Goal: Task Accomplishment & Management: Manage account settings

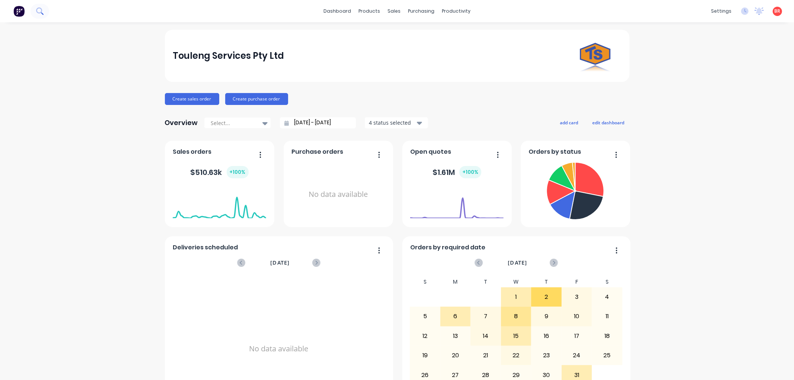
click at [41, 13] on icon at bounding box center [39, 10] width 7 height 7
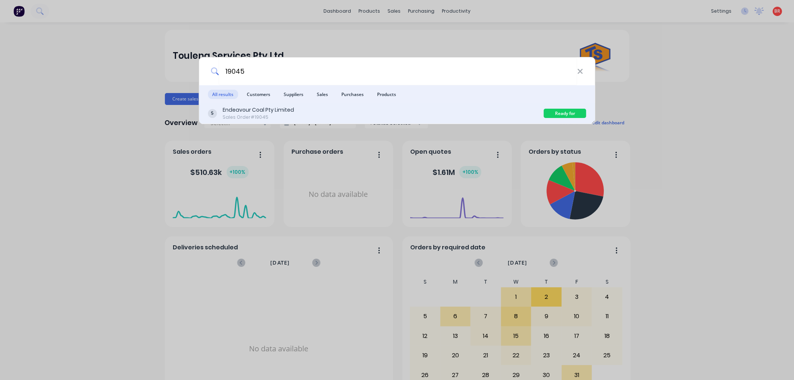
type input "19045"
click at [385, 119] on div "Endeavour Coal Pty Limited Sales Order #19045" at bounding box center [376, 113] width 336 height 15
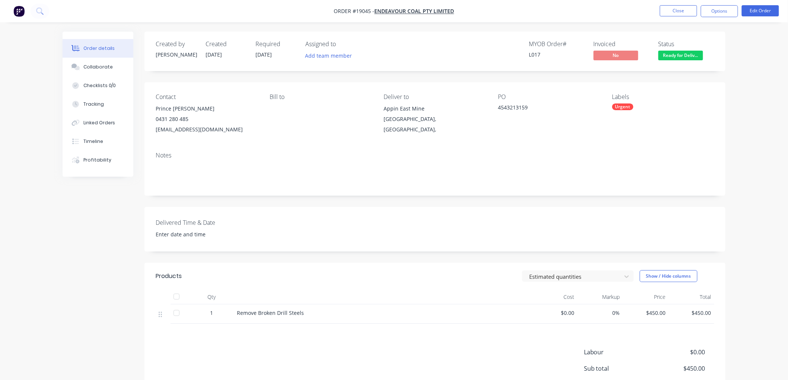
click at [676, 52] on span "Ready for Deliv..." at bounding box center [680, 55] width 45 height 9
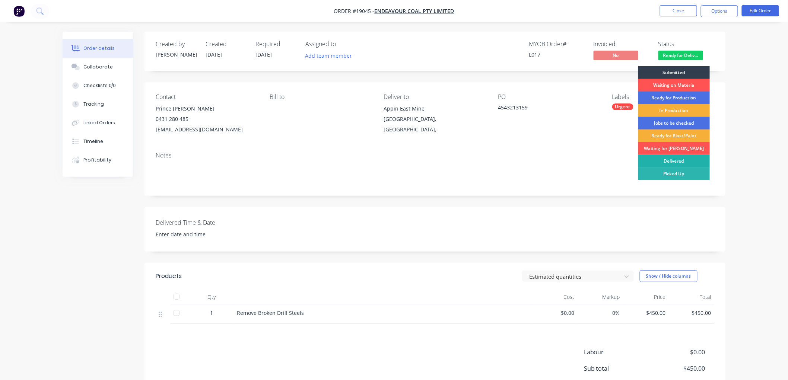
click at [660, 157] on div "Delivered" at bounding box center [674, 161] width 72 height 13
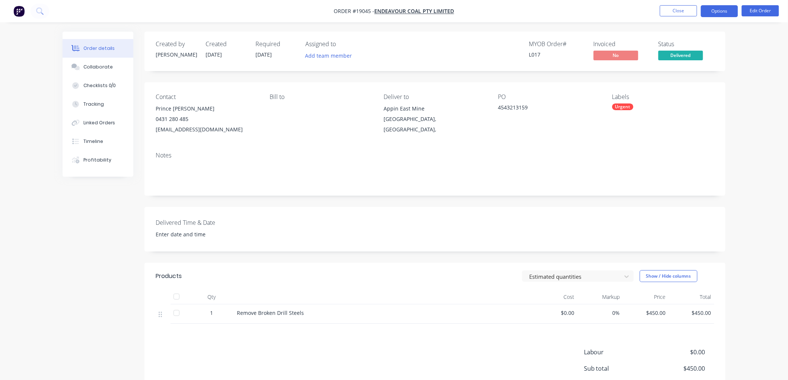
click at [716, 11] on button "Options" at bounding box center [719, 11] width 37 height 12
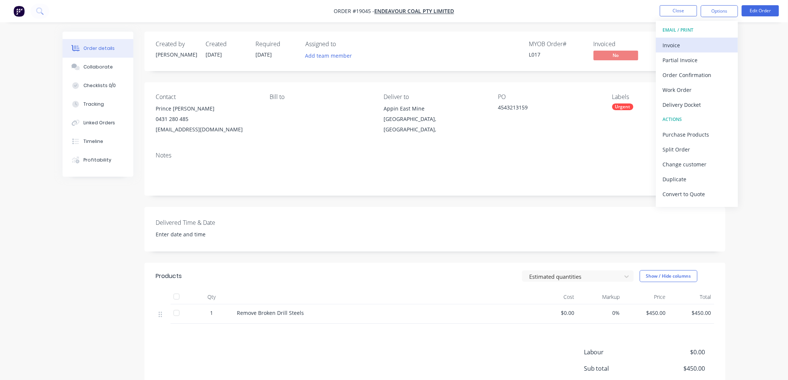
click at [673, 46] on div "Invoice" at bounding box center [697, 45] width 68 height 11
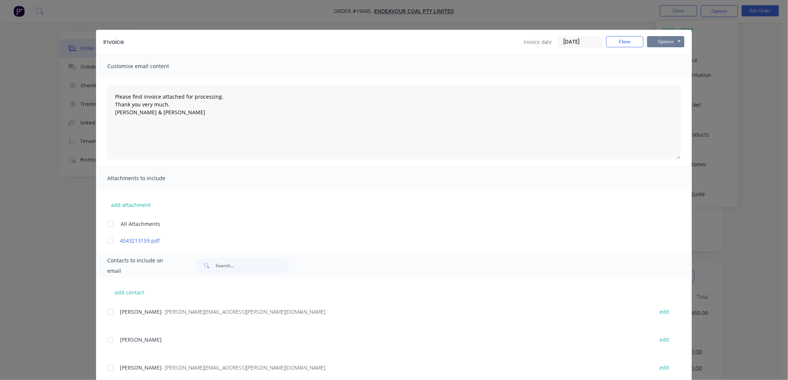
click at [662, 42] on button "Options" at bounding box center [665, 41] width 37 height 11
click at [665, 64] on button "Print" at bounding box center [671, 67] width 48 height 12
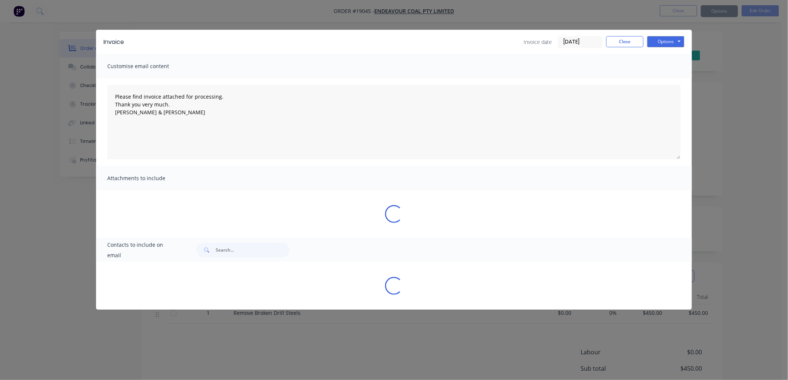
type textarea "Please find invoice attached for processing. Thank you very much. [PERSON_NAME]…"
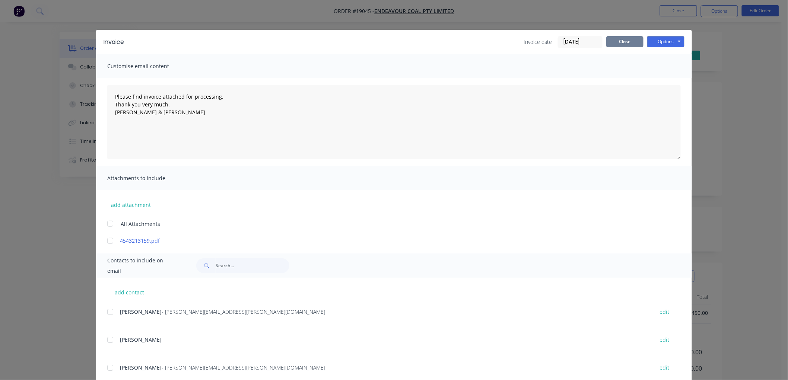
click at [621, 39] on button "Close" at bounding box center [624, 41] width 37 height 11
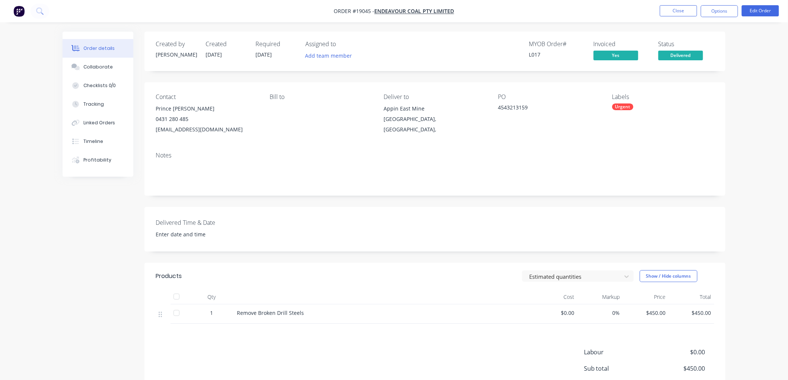
click at [742, 46] on div "Order details Collaborate Checklists 0/0 Tracking Linked Orders Timeline Profit…" at bounding box center [394, 228] width 788 height 456
click at [674, 9] on button "Close" at bounding box center [678, 10] width 37 height 11
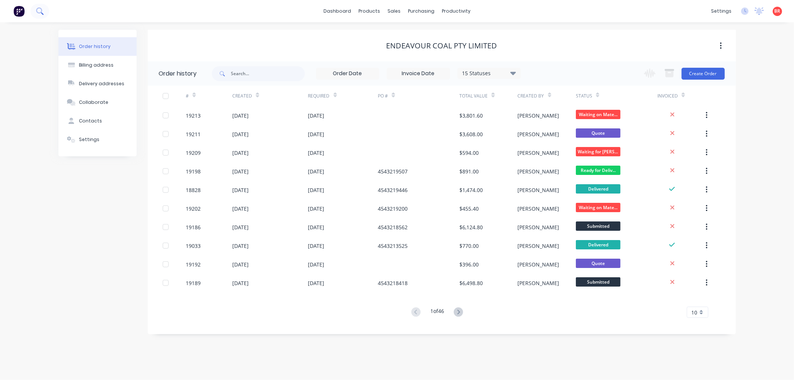
click at [35, 11] on button at bounding box center [40, 11] width 19 height 15
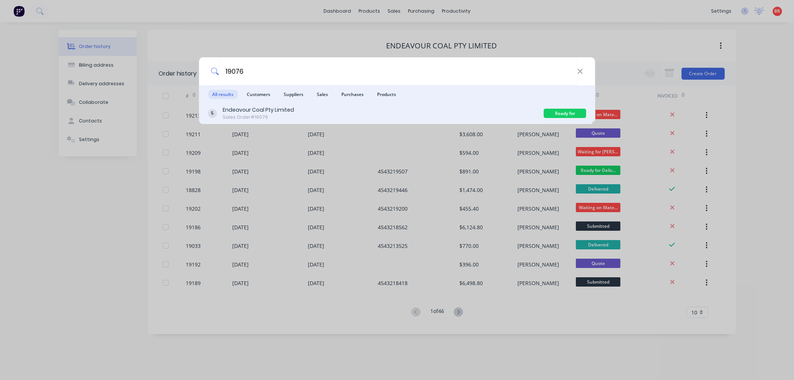
type input "19076"
click at [369, 112] on div "Endeavour Coal Pty Limited Sales Order #19076" at bounding box center [376, 113] width 336 height 15
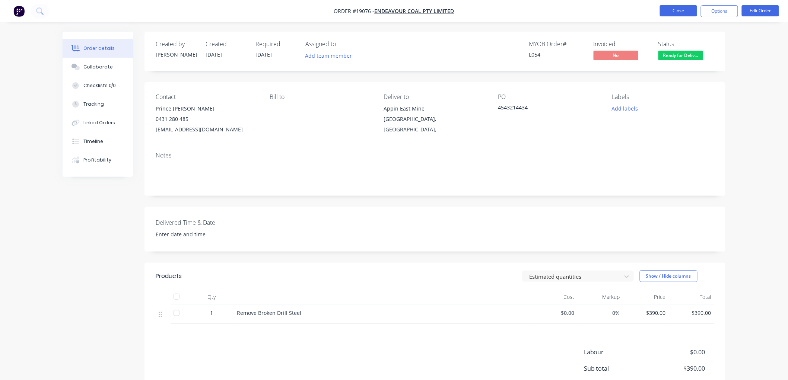
click at [669, 11] on button "Close" at bounding box center [678, 10] width 37 height 11
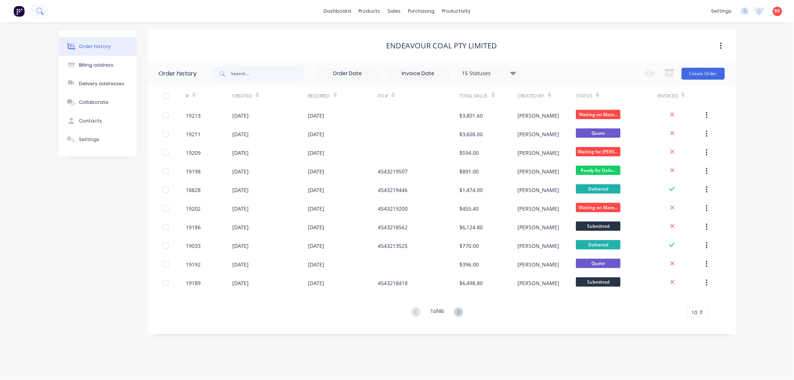
click at [39, 6] on button at bounding box center [40, 11] width 19 height 15
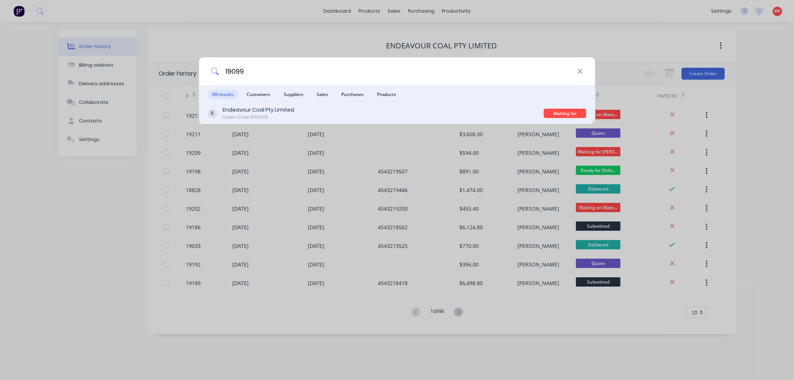
type input "19099"
click at [346, 112] on div "Endeavour Coal Pty Limited Sales Order #19099" at bounding box center [376, 113] width 336 height 15
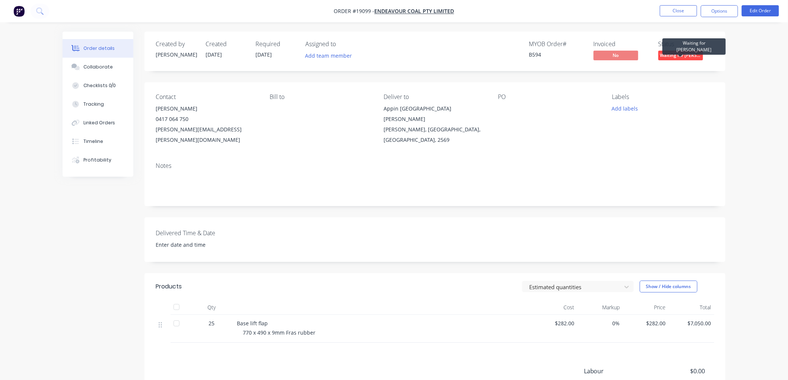
drag, startPoint x: 689, startPoint y: 51, endPoint x: 679, endPoint y: 51, distance: 9.7
click at [688, 51] on span "Waiting for [PERSON_NAME]" at bounding box center [680, 55] width 45 height 9
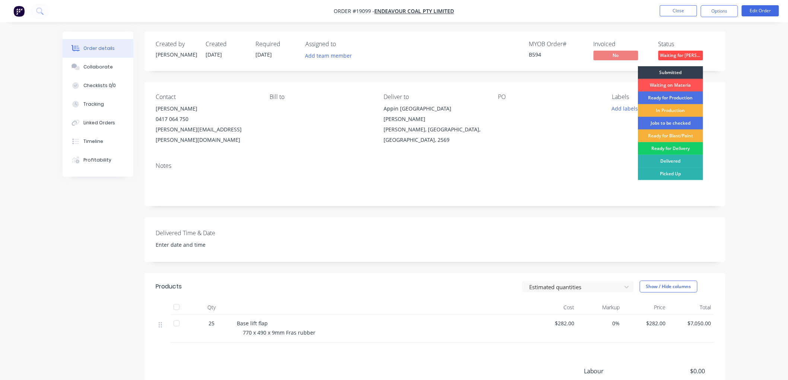
click at [663, 150] on div "Ready for Delivery" at bounding box center [670, 148] width 65 height 13
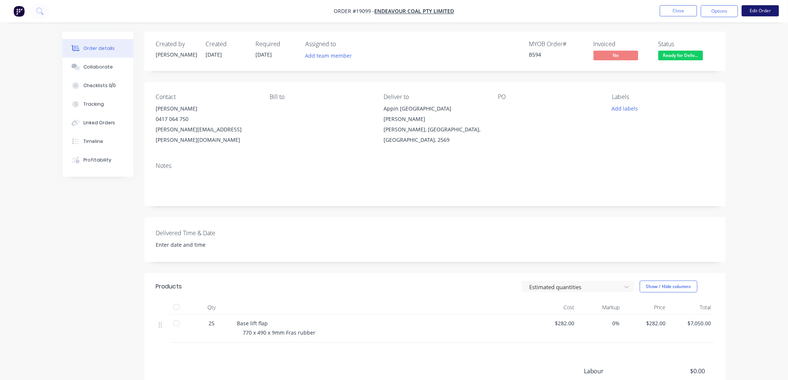
click at [759, 7] on button "Edit Order" at bounding box center [760, 10] width 37 height 11
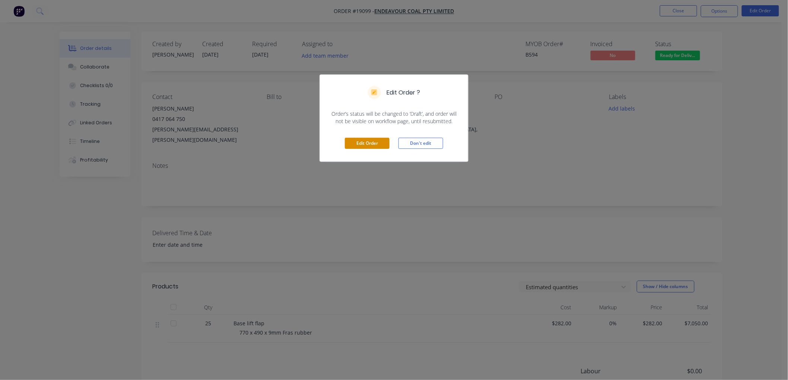
click at [375, 144] on button "Edit Order" at bounding box center [367, 143] width 45 height 11
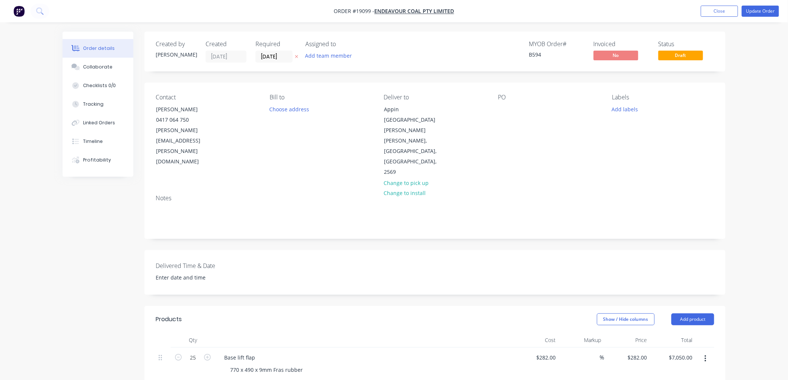
click at [497, 109] on div "Contact [PERSON_NAME] [PHONE_NUMBER] [PERSON_NAME][EMAIL_ADDRESS][PERSON_NAME][…" at bounding box center [434, 136] width 581 height 106
click at [500, 108] on div at bounding box center [504, 109] width 12 height 11
click at [749, 6] on button "Update Order" at bounding box center [760, 11] width 37 height 11
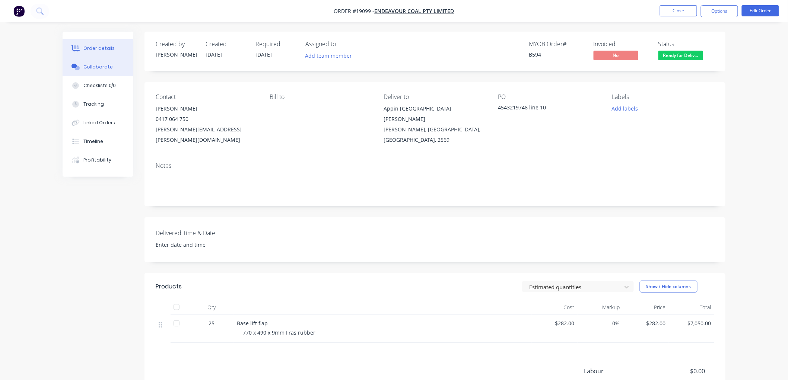
click at [105, 66] on div "Collaborate" at bounding box center [97, 67] width 29 height 7
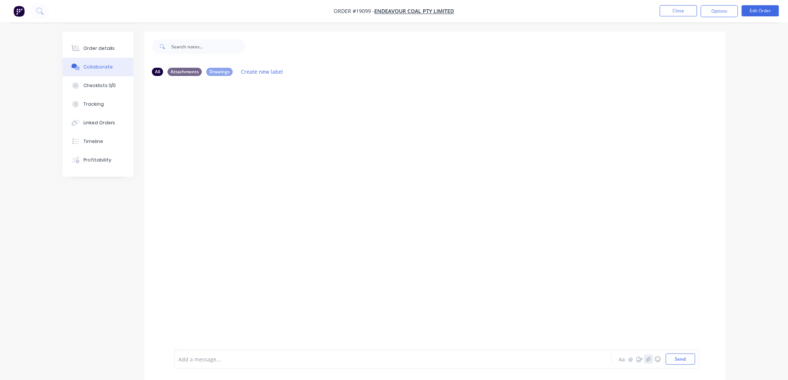
click at [646, 357] on icon "button" at bounding box center [648, 359] width 4 height 5
click at [676, 360] on button "Send" at bounding box center [680, 359] width 29 height 11
click at [102, 48] on div "Order details" at bounding box center [99, 48] width 32 height 7
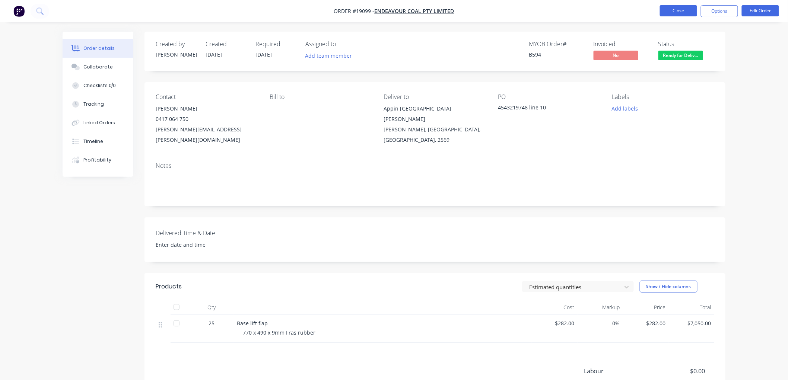
click at [672, 15] on button "Close" at bounding box center [678, 10] width 37 height 11
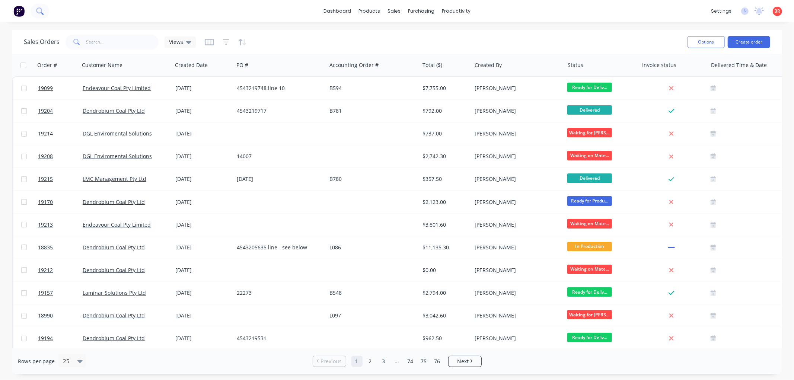
click at [42, 10] on icon at bounding box center [39, 10] width 7 height 7
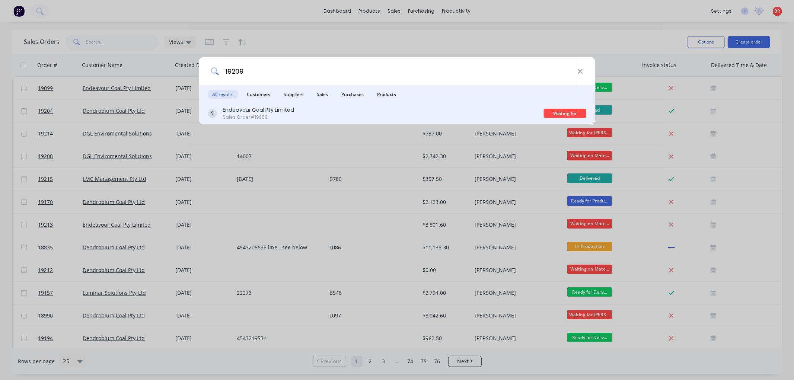
type input "19209"
click at [329, 117] on div "Endeavour Coal Pty Limited Sales Order #19209" at bounding box center [376, 113] width 336 height 15
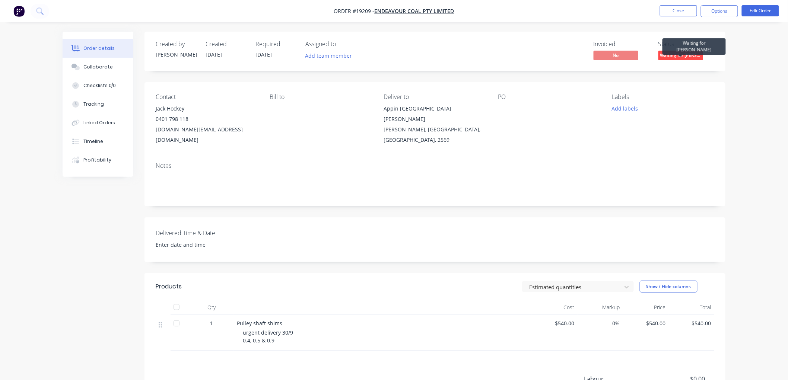
click at [686, 55] on span "Waiting for [PERSON_NAME]" at bounding box center [680, 55] width 45 height 9
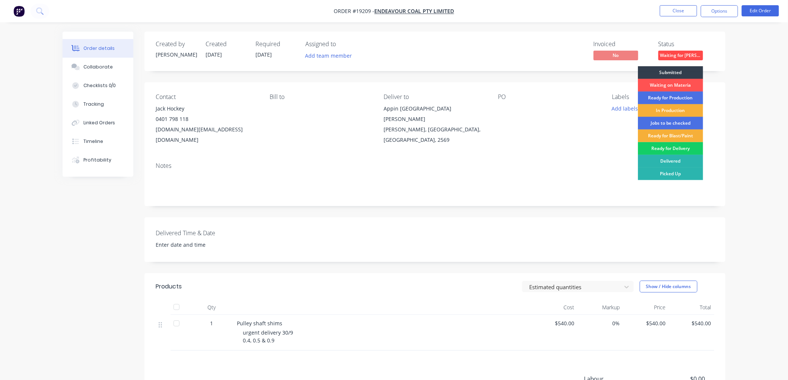
click at [668, 153] on div "Ready for Delivery" at bounding box center [670, 148] width 65 height 13
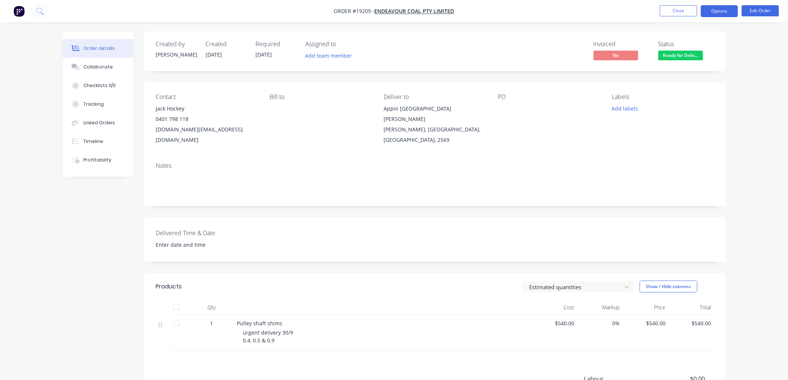
click at [717, 13] on button "Options" at bounding box center [719, 11] width 37 height 12
click at [755, 4] on nav "Order #19209 - Endeavour Coal Pty Limited Close Options Edit Order" at bounding box center [394, 11] width 788 height 22
click at [756, 9] on button "Edit Order" at bounding box center [760, 10] width 37 height 11
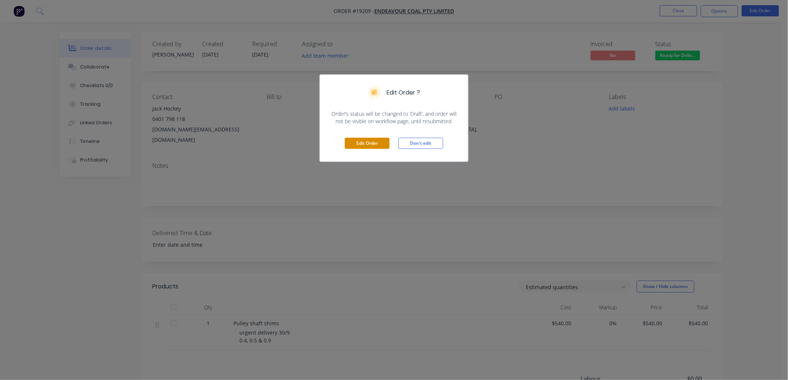
click at [381, 145] on button "Edit Order" at bounding box center [367, 143] width 45 height 11
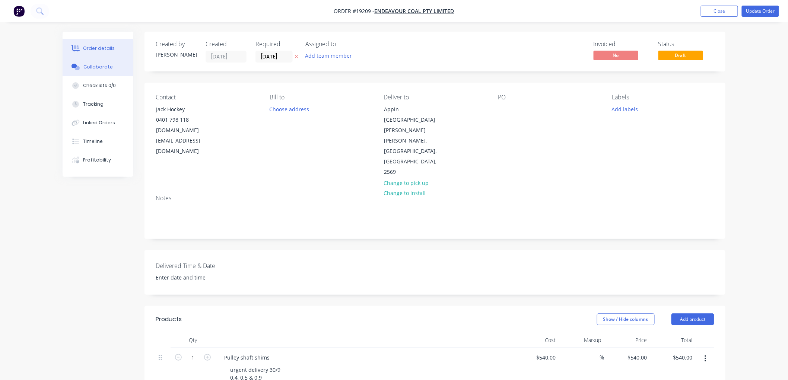
click at [97, 65] on div "Collaborate" at bounding box center [97, 67] width 29 height 7
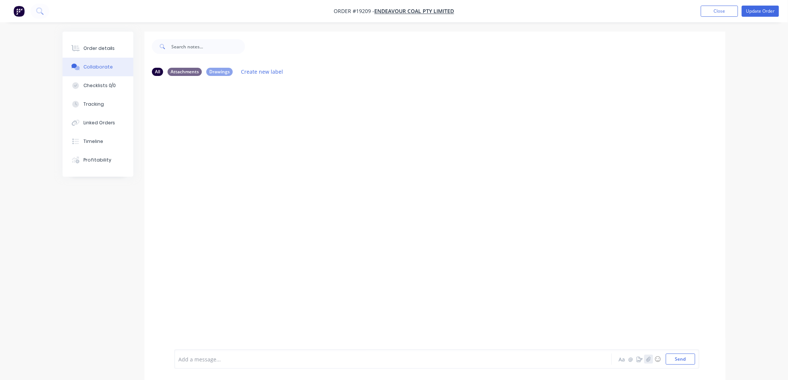
click at [647, 359] on icon "button" at bounding box center [648, 359] width 4 height 5
click at [672, 358] on button "Send" at bounding box center [680, 359] width 29 height 11
click at [98, 50] on div "Order details" at bounding box center [99, 48] width 32 height 7
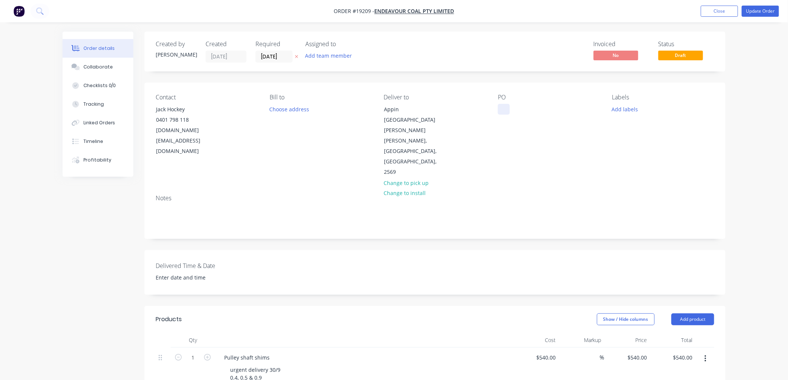
click at [497, 106] on div "Contact Jack Hockey [PHONE_NUMBER] [DOMAIN_NAME][EMAIL_ADDRESS][DOMAIN_NAME] Bi…" at bounding box center [434, 136] width 581 height 106
paste div
click at [748, 8] on button "Update Order" at bounding box center [760, 11] width 37 height 11
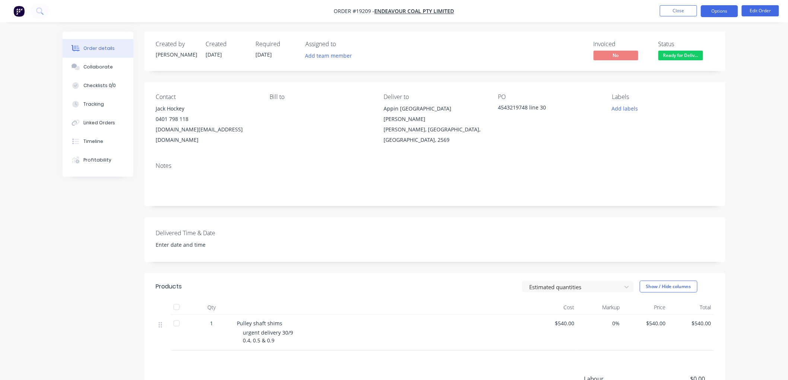
click at [715, 12] on button "Options" at bounding box center [719, 11] width 37 height 12
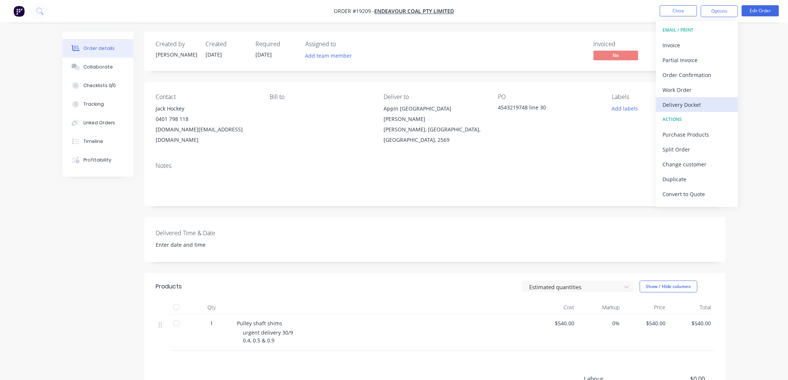
click at [680, 104] on div "Delivery Docket" at bounding box center [697, 104] width 68 height 11
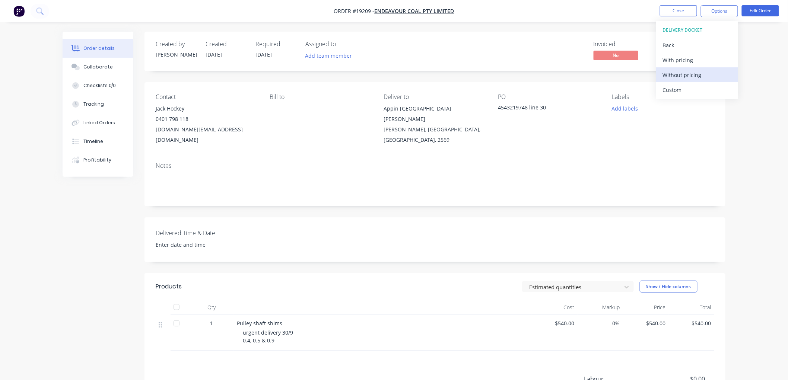
click at [679, 77] on div "Without pricing" at bounding box center [697, 75] width 68 height 11
click at [752, 101] on div "Order details Collaborate Checklists 0/0 Tracking Linked Orders Timeline Profit…" at bounding box center [394, 241] width 788 height 483
click at [671, 12] on button "Close" at bounding box center [678, 10] width 37 height 11
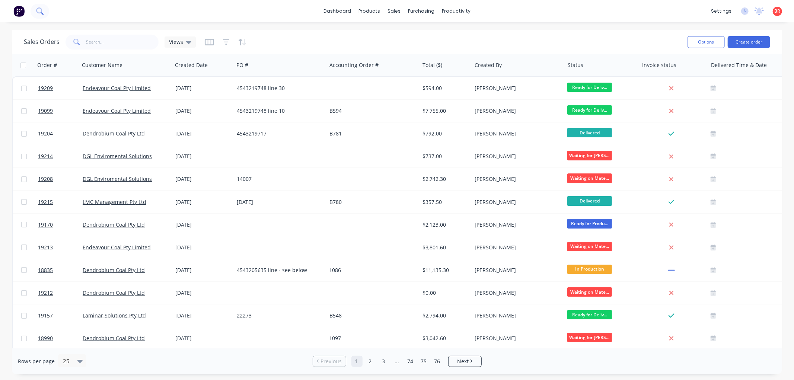
click at [38, 13] on icon at bounding box center [39, 10] width 6 height 6
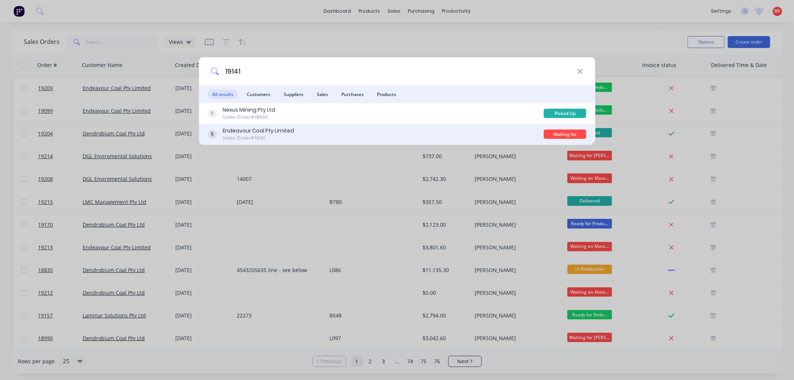
type input "19141"
click at [300, 136] on div "Endeavour Coal Pty Limited Sales Order #19141" at bounding box center [376, 134] width 336 height 15
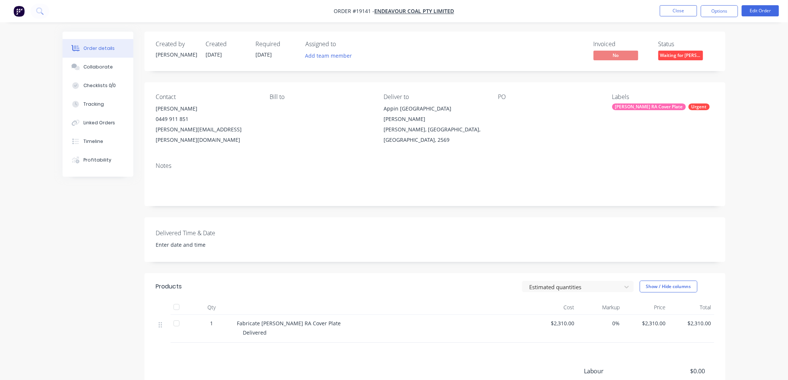
click at [669, 55] on span "Waiting for [PERSON_NAME]" at bounding box center [680, 55] width 45 height 9
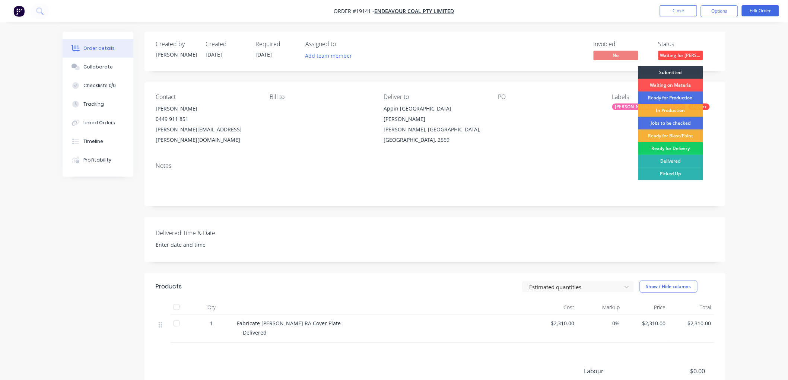
click at [654, 149] on div "Ready for Delivery" at bounding box center [670, 148] width 65 height 13
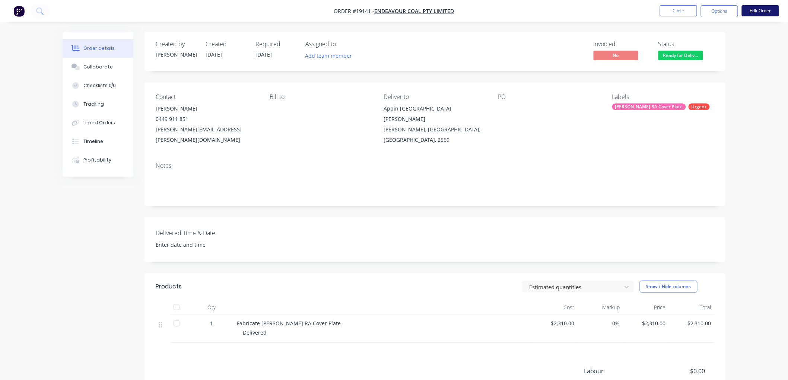
click at [749, 11] on button "Edit Order" at bounding box center [760, 10] width 37 height 11
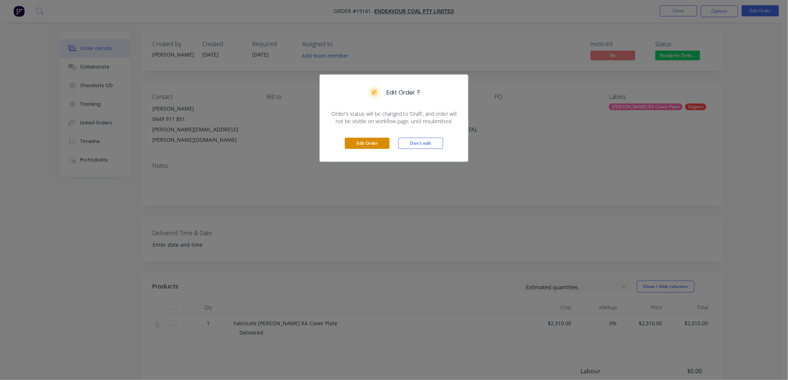
drag, startPoint x: 373, startPoint y: 143, endPoint x: 386, endPoint y: 144, distance: 13.4
click at [372, 143] on button "Edit Order" at bounding box center [367, 143] width 45 height 11
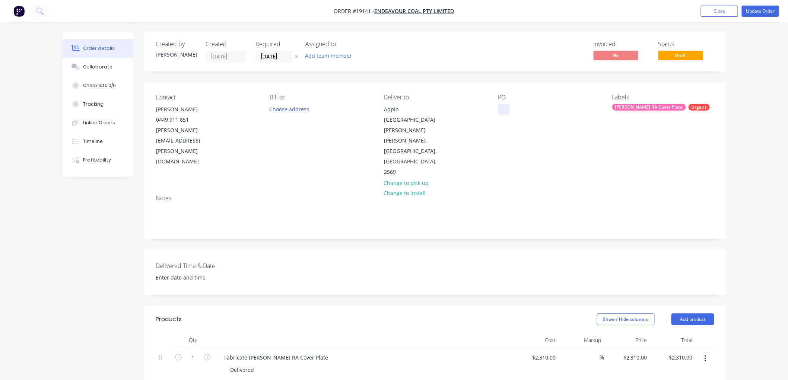
click at [498, 104] on div at bounding box center [504, 109] width 12 height 11
paste div
click at [750, 11] on button "Update Order" at bounding box center [760, 11] width 37 height 11
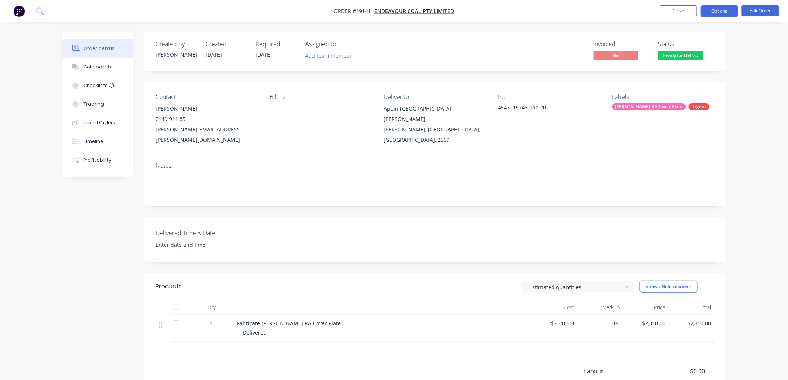
click at [717, 12] on button "Options" at bounding box center [719, 11] width 37 height 12
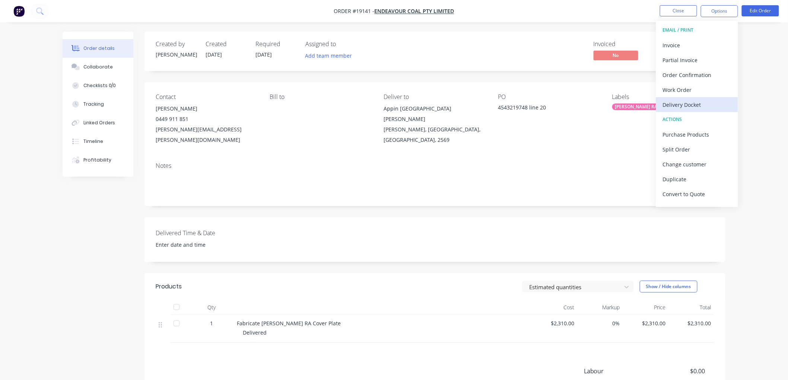
click at [683, 106] on div "Delivery Docket" at bounding box center [697, 104] width 68 height 11
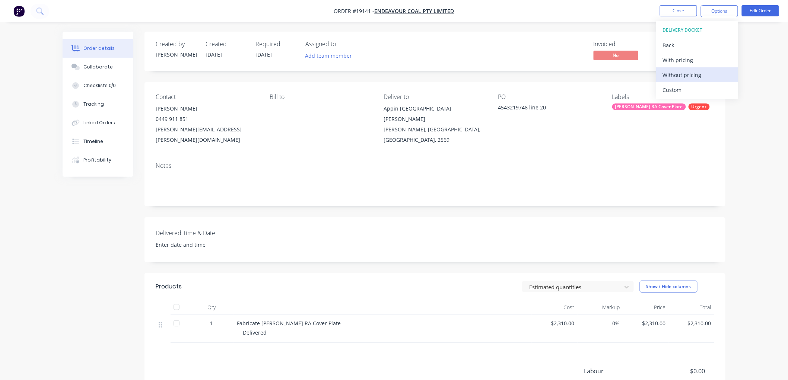
click at [679, 71] on div "Without pricing" at bounding box center [697, 75] width 68 height 11
click at [555, 135] on div "PO 4543219748 line 20" at bounding box center [549, 119] width 102 height 52
click at [673, 13] on button "Close" at bounding box center [678, 10] width 37 height 11
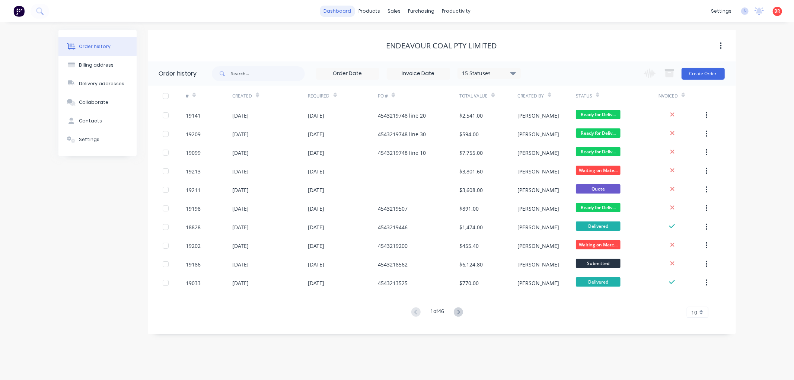
click at [336, 12] on link "dashboard" at bounding box center [337, 11] width 35 height 11
